Goal: Information Seeking & Learning: Learn about a topic

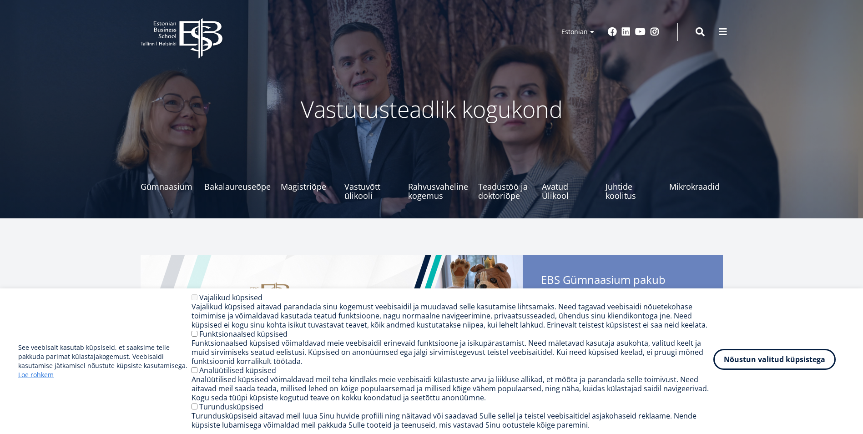
click at [780, 353] on button "Nõustun valitud küpsistega" at bounding box center [775, 359] width 122 height 21
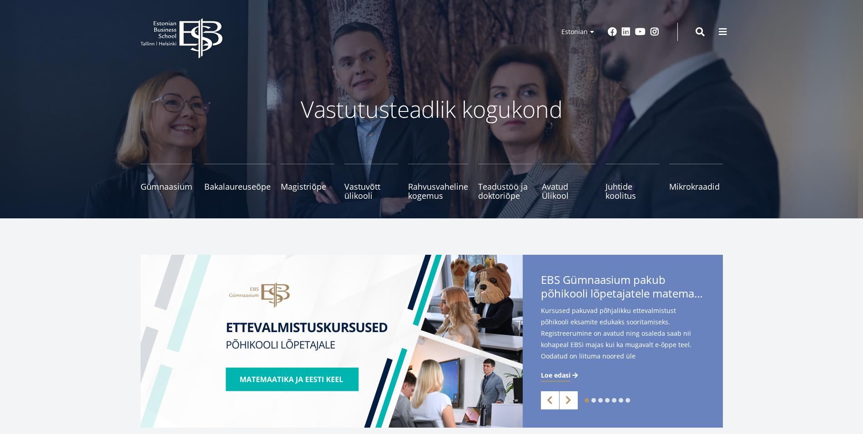
drag, startPoint x: 723, startPoint y: 31, endPoint x: 843, endPoint y: 238, distance: 238.2
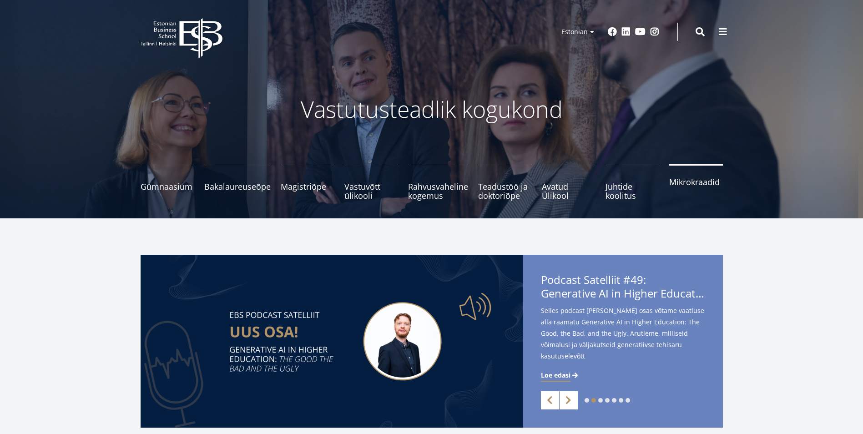
click at [709, 186] on span "Mikrokraadid" at bounding box center [697, 182] width 54 height 9
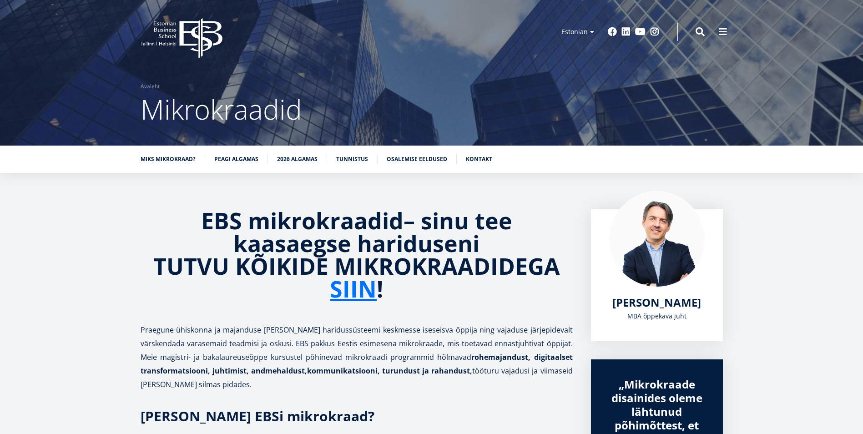
click at [162, 33] on icon "EBS Logo Created with Sketch." at bounding box center [182, 38] width 82 height 41
